Goal: Task Accomplishment & Management: Use online tool/utility

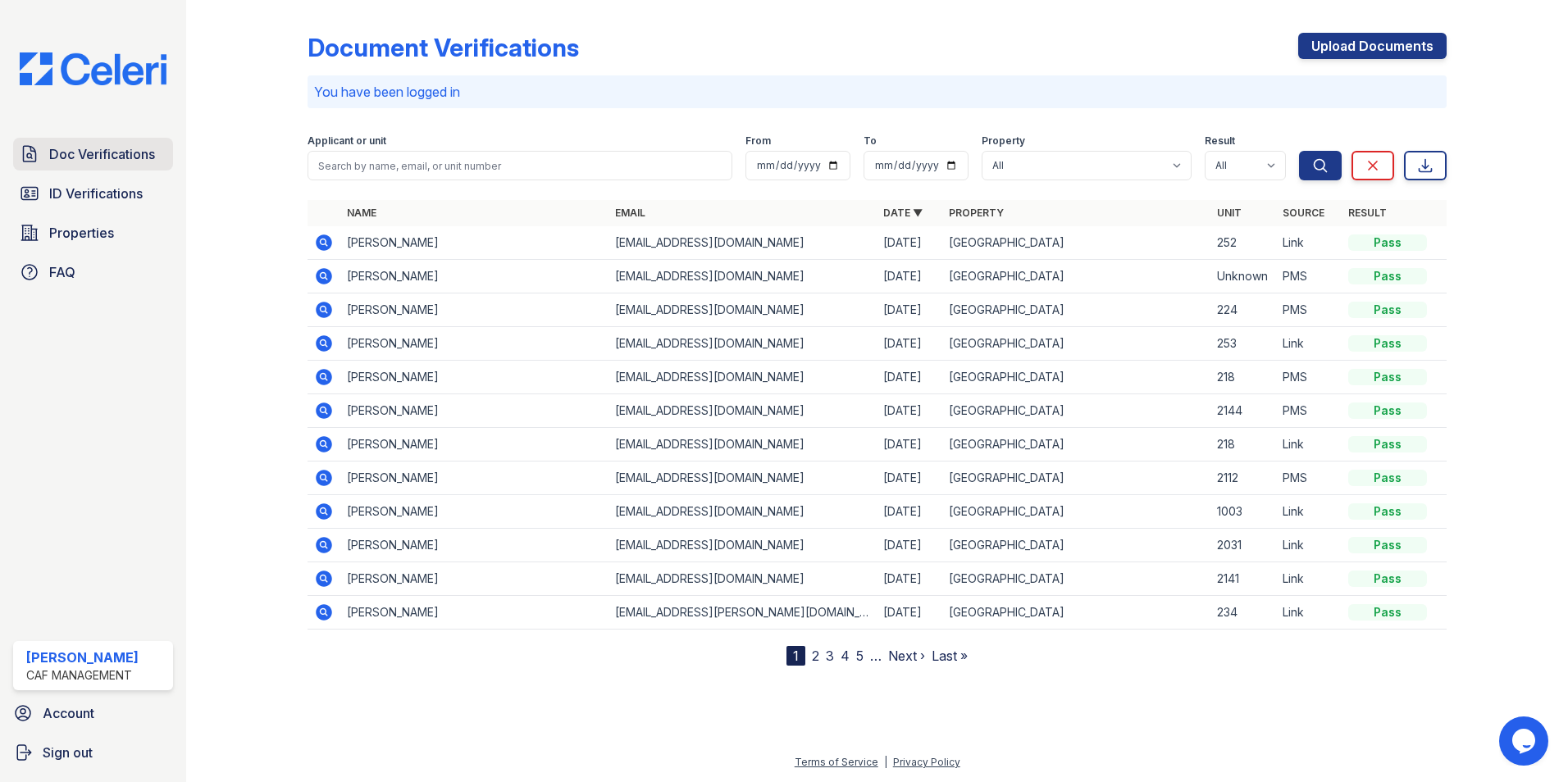
click at [106, 158] on span "Doc Verifications" at bounding box center [103, 154] width 106 height 20
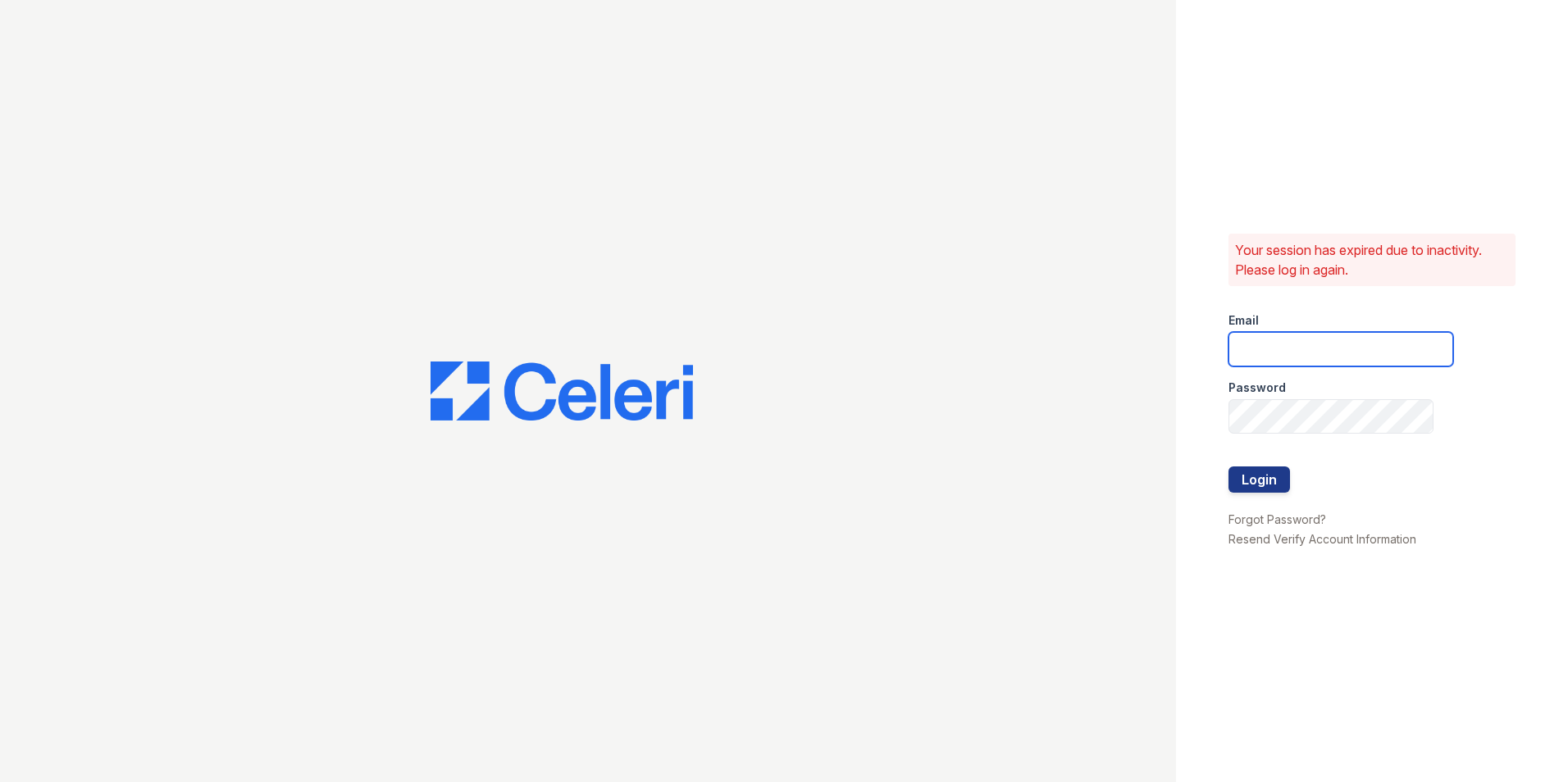
type input "[EMAIL_ADDRESS][DOMAIN_NAME]"
click at [1258, 478] on button "Login" at bounding box center [1258, 479] width 61 height 26
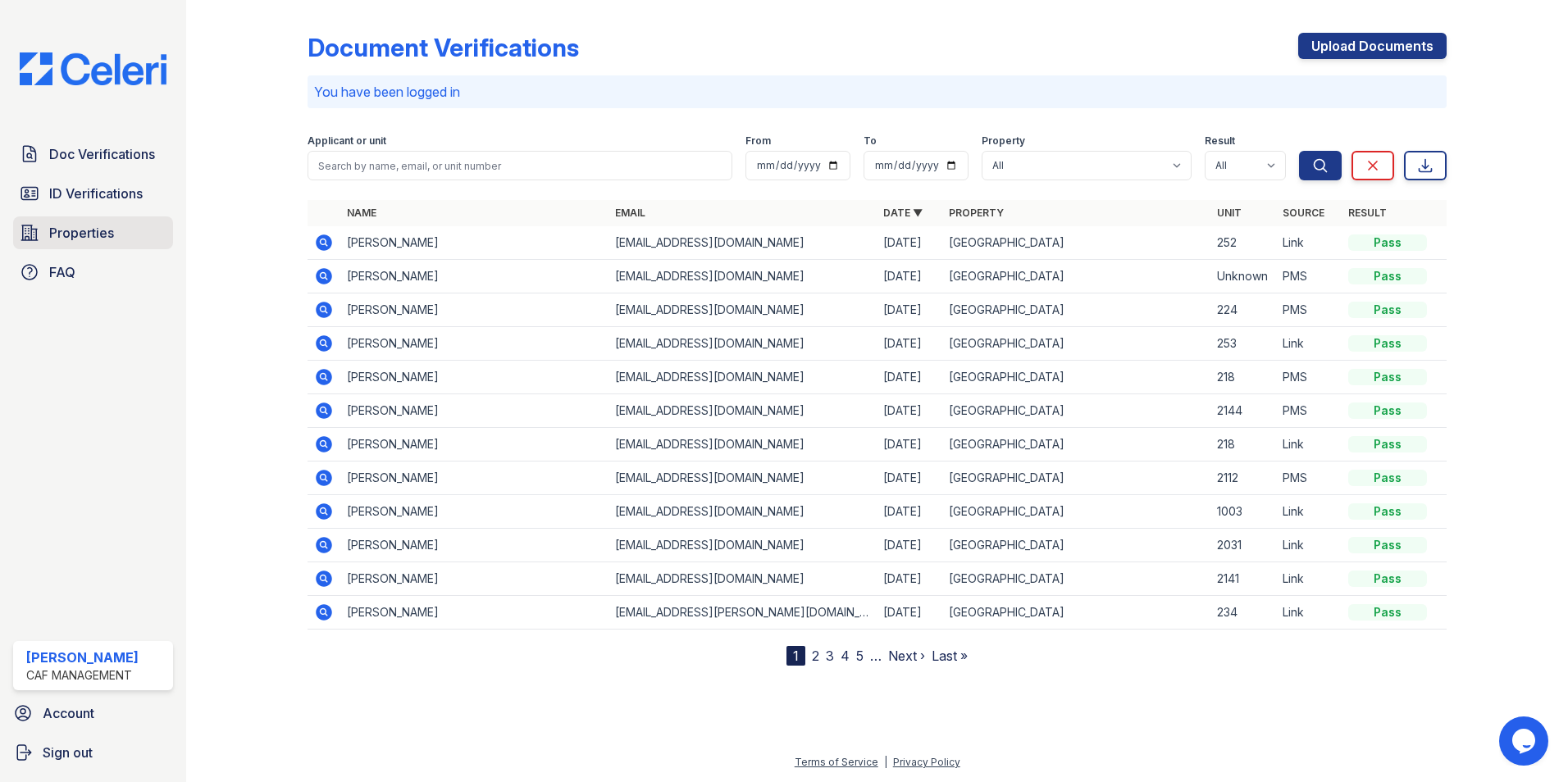
click at [78, 231] on span "Properties" at bounding box center [82, 233] width 65 height 20
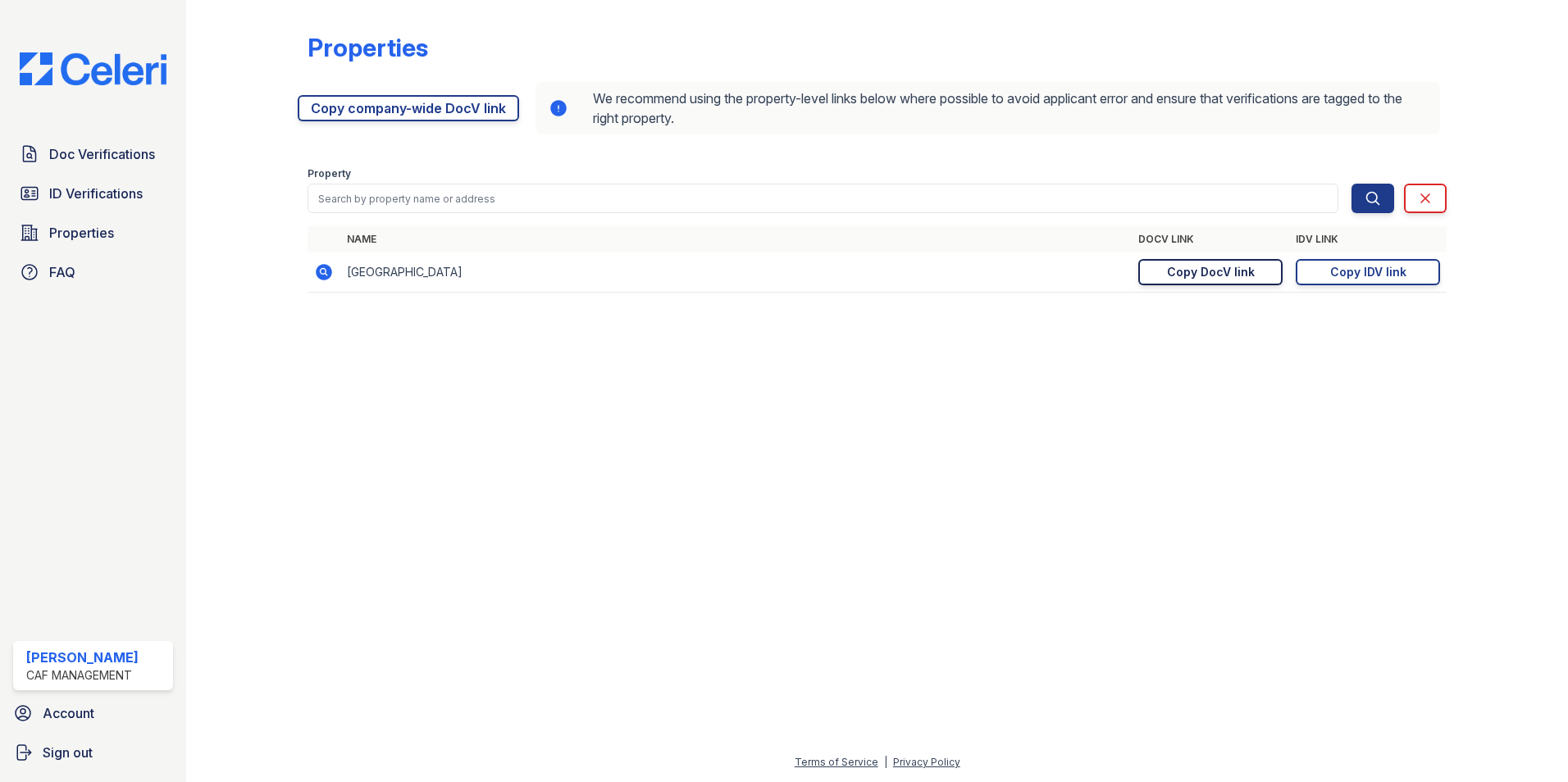
click at [1239, 269] on div "Copy DocV link" at bounding box center [1210, 272] width 87 height 16
click at [1385, 271] on div "Copy IDV link" at bounding box center [1367, 272] width 77 height 16
click at [1201, 274] on div "Copy DocV link" at bounding box center [1210, 272] width 87 height 16
click at [1352, 274] on div "Copy IDV link" at bounding box center [1367, 272] width 77 height 16
